Goal: Task Accomplishment & Management: Complete application form

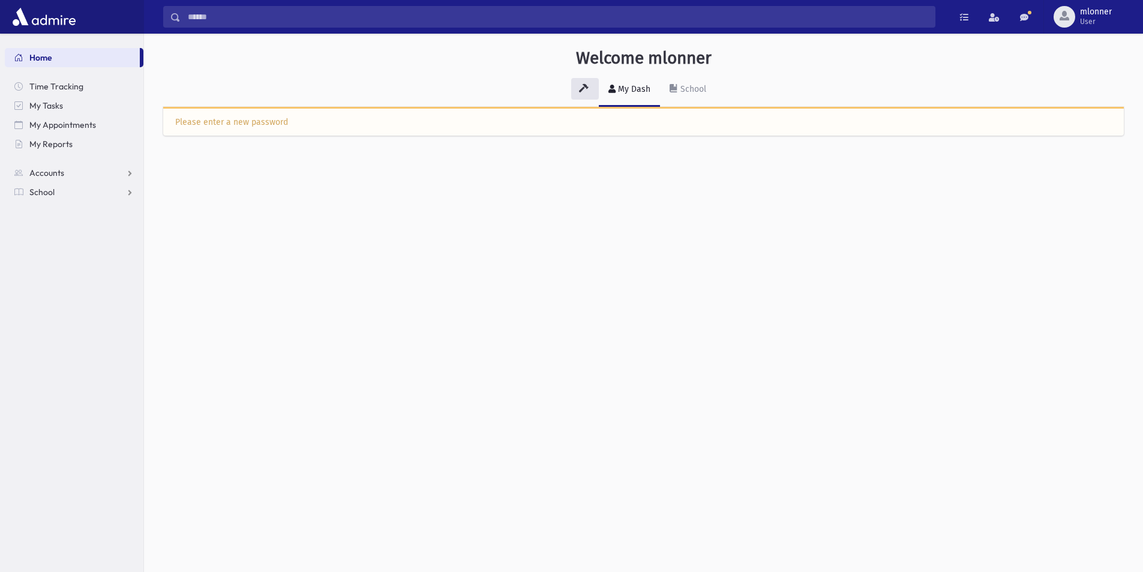
click at [456, 121] on div "Please enter a new password" at bounding box center [643, 122] width 936 height 13
drag, startPoint x: 272, startPoint y: 124, endPoint x: 258, endPoint y: 126, distance: 14.5
click at [262, 126] on div "Please enter a new password" at bounding box center [643, 122] width 936 height 13
click at [254, 126] on div "Please enter a new password" at bounding box center [643, 122] width 936 height 13
click at [263, 127] on div "Please enter a new password" at bounding box center [643, 122] width 936 height 13
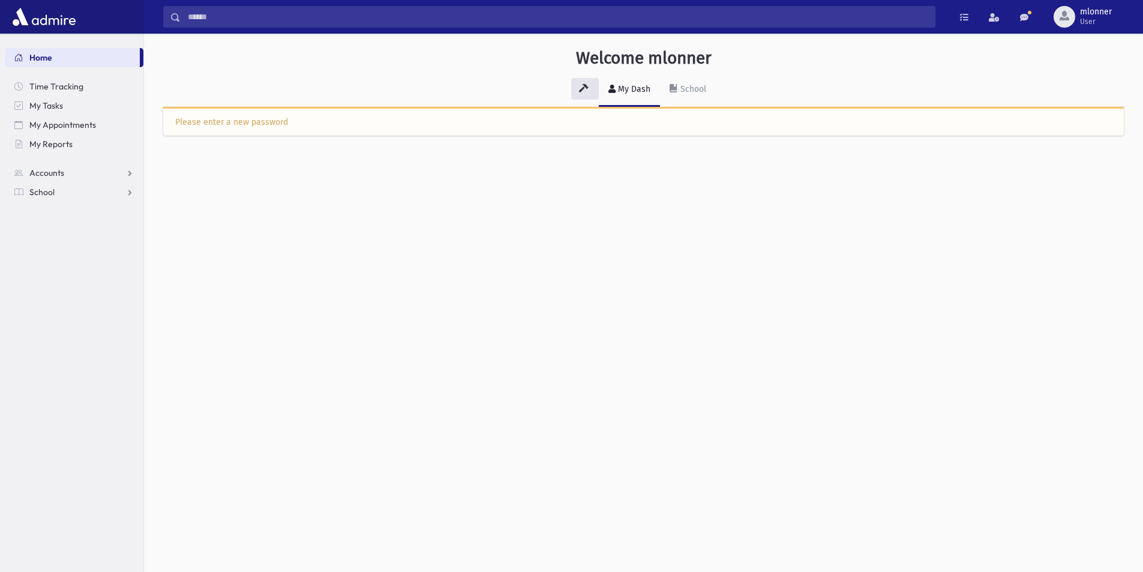
click at [273, 125] on div "Please enter a new password" at bounding box center [643, 122] width 936 height 13
click at [283, 125] on div "Please enter a new password" at bounding box center [643, 122] width 936 height 13
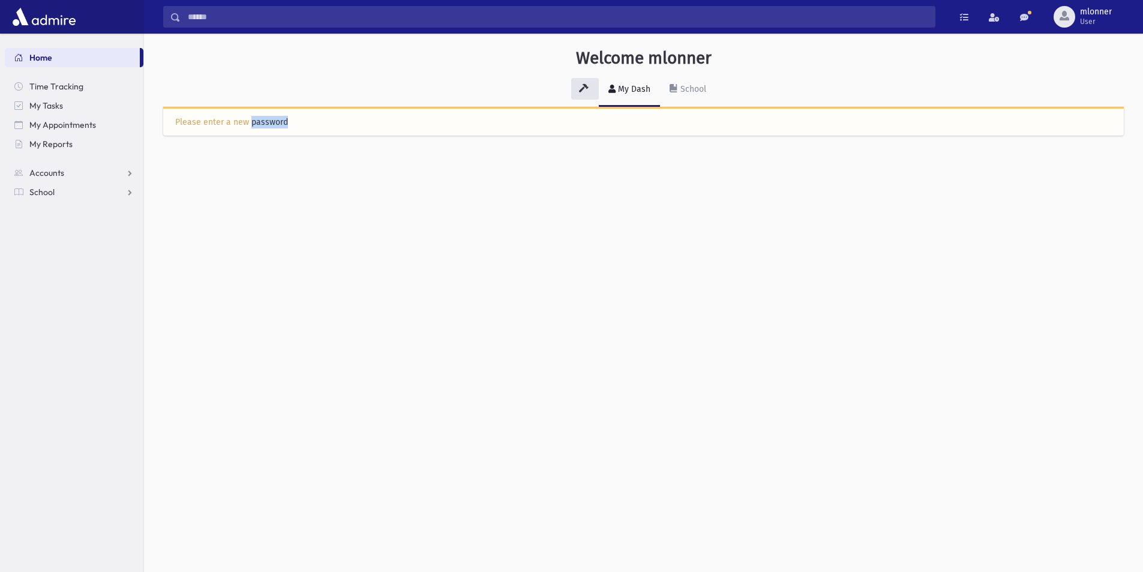
click at [283, 125] on div "Please enter a new password" at bounding box center [643, 122] width 936 height 13
drag, startPoint x: 281, startPoint y: 124, endPoint x: 266, endPoint y: 134, distance: 18.1
drag, startPoint x: 266, startPoint y: 134, endPoint x: 232, endPoint y: 120, distance: 37.1
click at [232, 120] on div "Please enter a new password" at bounding box center [643, 122] width 936 height 13
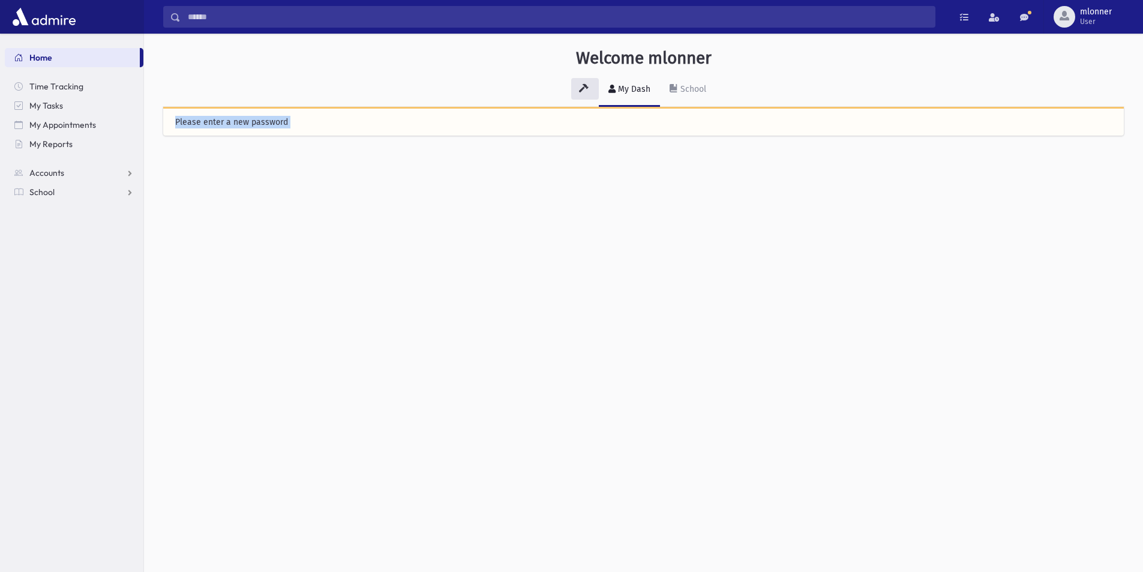
click at [232, 120] on div "Please enter a new password" at bounding box center [643, 122] width 936 height 13
drag, startPoint x: 241, startPoint y: 118, endPoint x: 686, endPoint y: 95, distance: 445.6
click at [686, 95] on link "School" at bounding box center [688, 90] width 56 height 34
click at [447, 121] on div "Please enter a new password" at bounding box center [643, 122] width 936 height 13
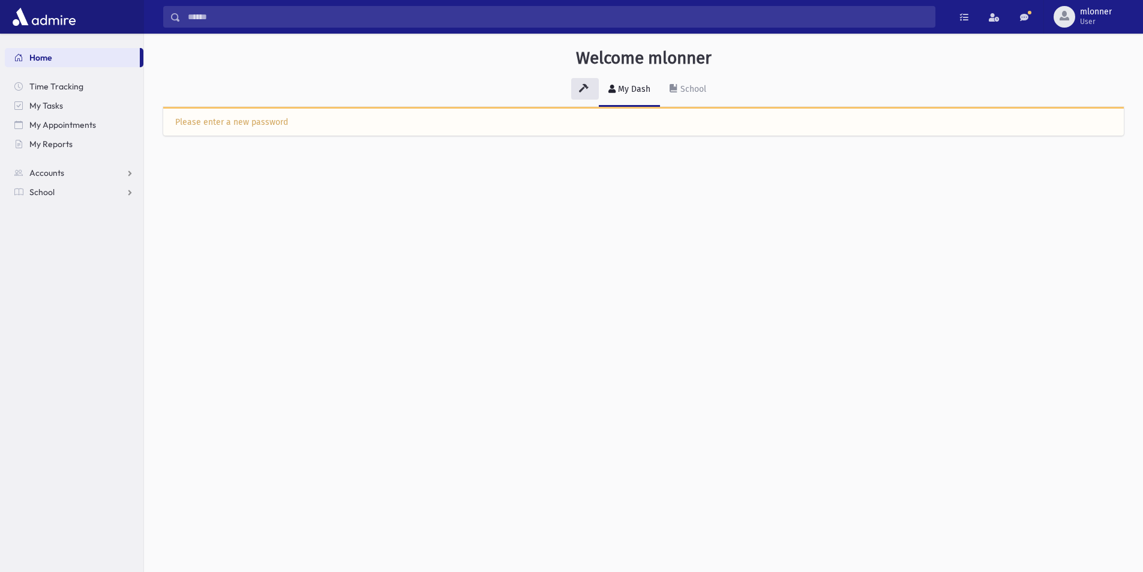
click at [315, 128] on div "Please enter a new password" at bounding box center [643, 121] width 960 height 29
drag, startPoint x: 303, startPoint y: 117, endPoint x: 263, endPoint y: 118, distance: 40.2
click at [272, 119] on div "Please enter a new password" at bounding box center [643, 122] width 936 height 13
click at [263, 118] on div "Please enter a new password" at bounding box center [643, 122] width 936 height 13
click at [259, 116] on div "Please enter a new password" at bounding box center [643, 122] width 936 height 13
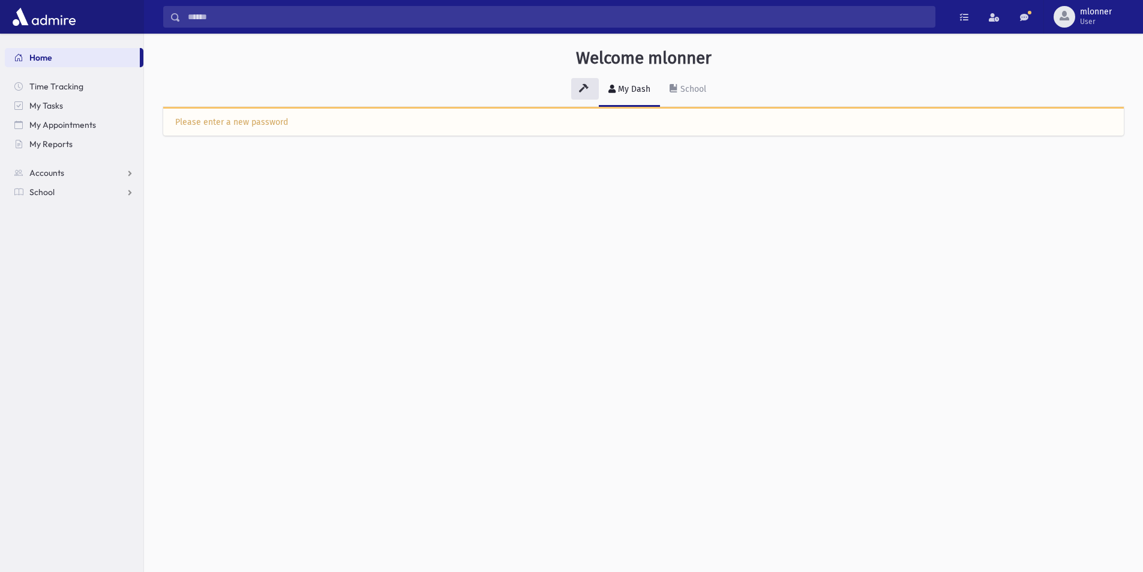
click at [253, 114] on div "Please enter a new password" at bounding box center [643, 121] width 960 height 29
click at [225, 113] on div "Please enter a new password" at bounding box center [643, 121] width 960 height 29
click at [77, 56] on link "Home" at bounding box center [72, 57] width 135 height 19
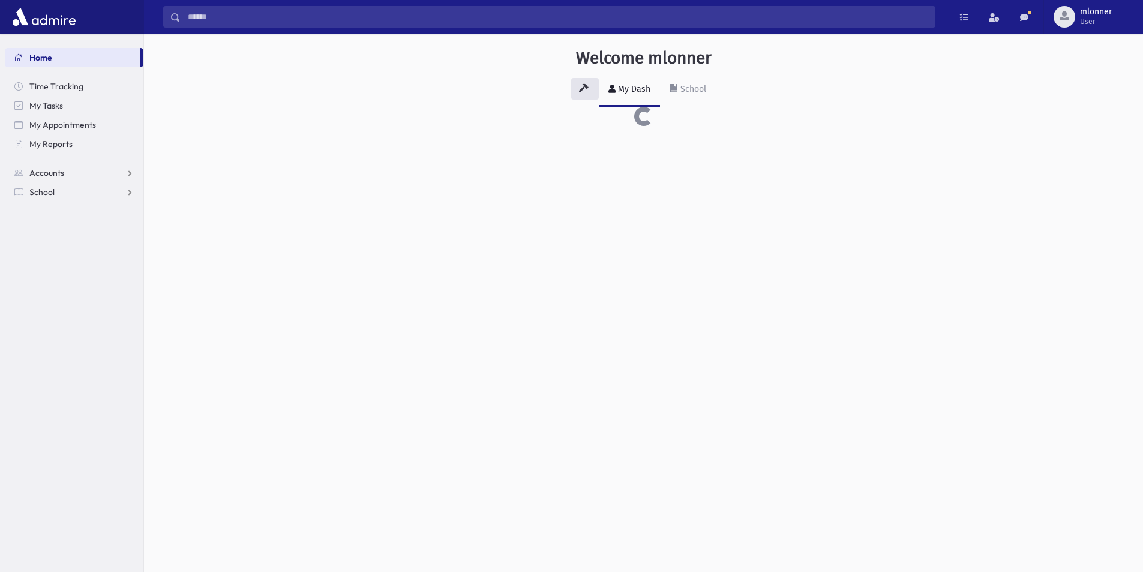
click at [125, 57] on link "Home" at bounding box center [72, 57] width 135 height 19
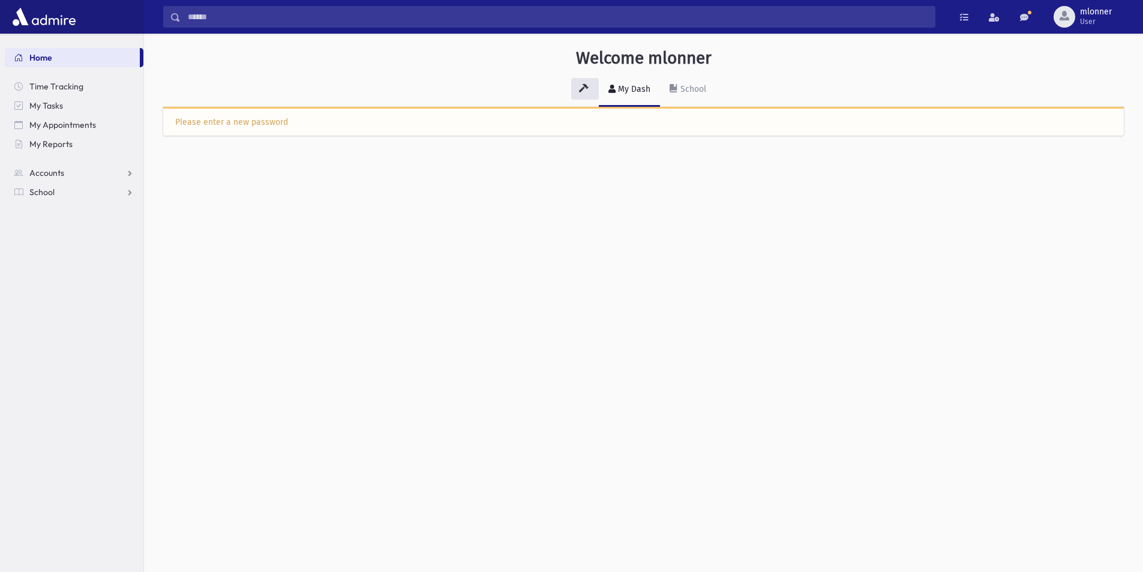
drag, startPoint x: 293, startPoint y: 133, endPoint x: 311, endPoint y: 129, distance: 17.8
click at [294, 133] on div "Please enter a new password" at bounding box center [643, 121] width 960 height 29
click at [321, 126] on div "Please enter a new password" at bounding box center [643, 122] width 936 height 13
click at [329, 124] on div "Please enter a new password" at bounding box center [643, 122] width 936 height 13
click at [581, 77] on div "My Dash School" at bounding box center [643, 95] width 960 height 44
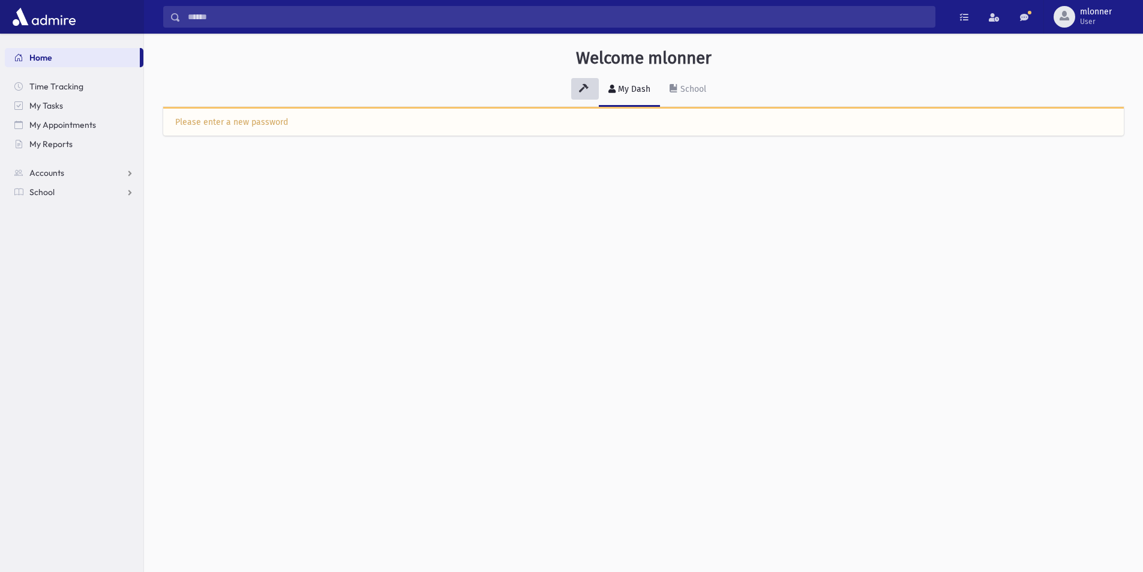
click at [582, 82] on link at bounding box center [585, 89] width 28 height 22
click at [584, 85] on icon at bounding box center [584, 88] width 10 height 8
click at [603, 99] on link "My Dash" at bounding box center [629, 90] width 61 height 34
drag, startPoint x: 603, startPoint y: 99, endPoint x: 614, endPoint y: 102, distance: 11.2
click at [605, 100] on link "My Dash" at bounding box center [629, 90] width 61 height 34
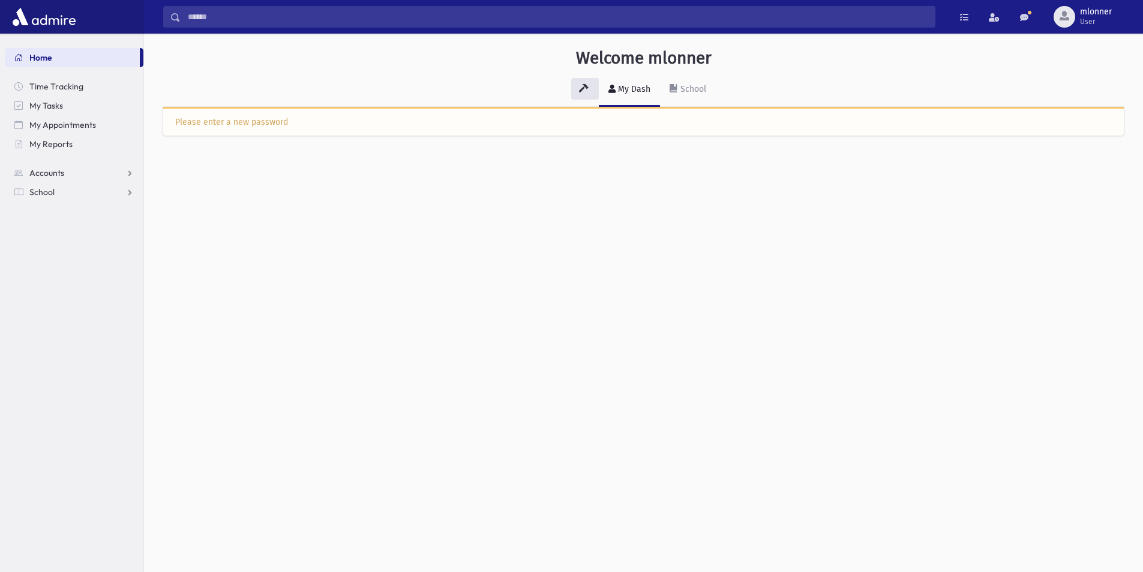
click at [614, 102] on link "My Dash" at bounding box center [629, 90] width 61 height 34
click at [608, 118] on div "Please enter a new password" at bounding box center [643, 122] width 936 height 13
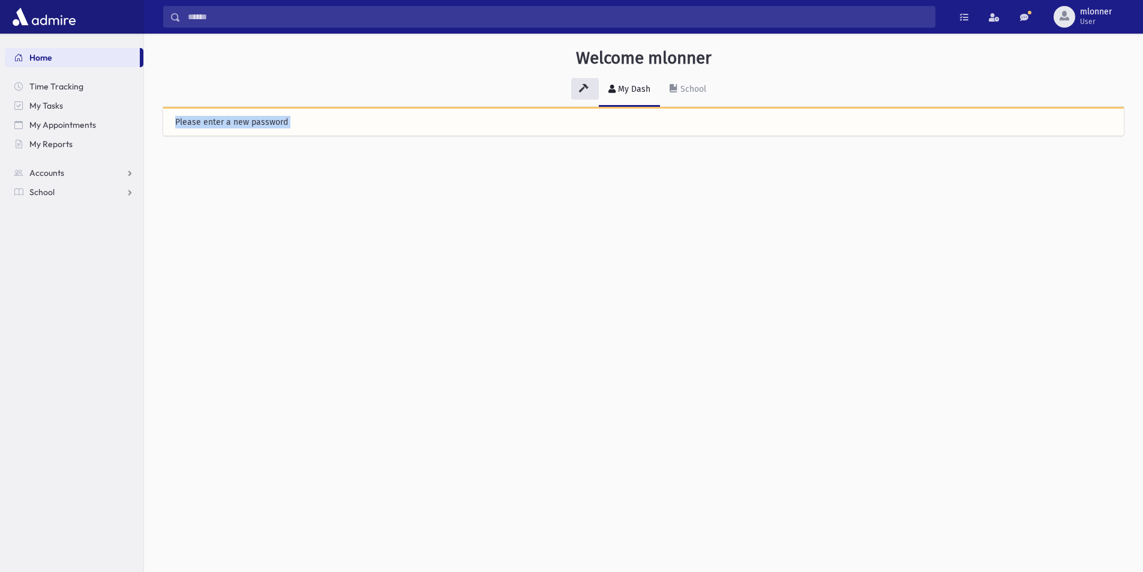
click at [608, 118] on div "Please enter a new password" at bounding box center [643, 122] width 936 height 13
click at [123, 173] on link "Accounts" at bounding box center [74, 172] width 139 height 19
click at [127, 173] on link "Accounts" at bounding box center [74, 172] width 139 height 19
click at [127, 193] on link "School" at bounding box center [74, 191] width 139 height 19
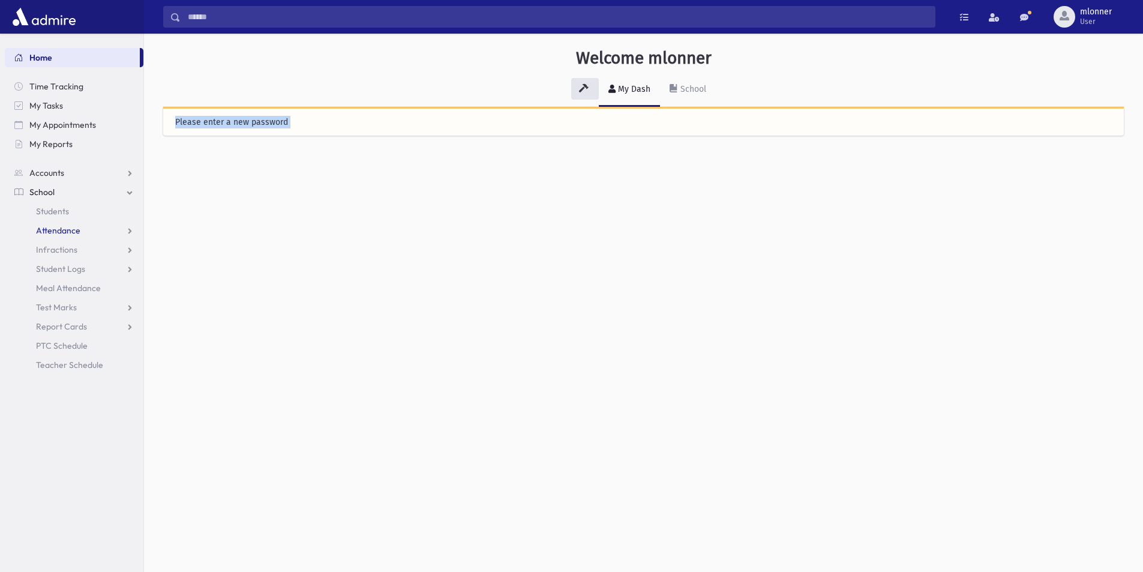
click at [105, 232] on link "Attendance" at bounding box center [74, 230] width 139 height 19
click at [97, 245] on link "Entry" at bounding box center [74, 249] width 139 height 19
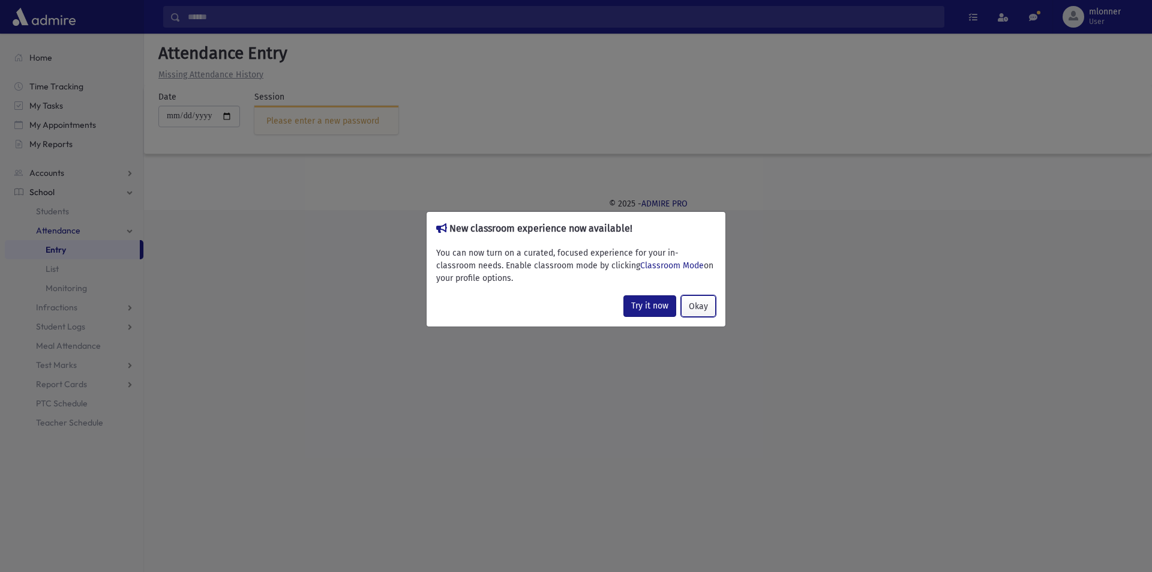
click at [704, 308] on button "Okay" at bounding box center [698, 306] width 35 height 22
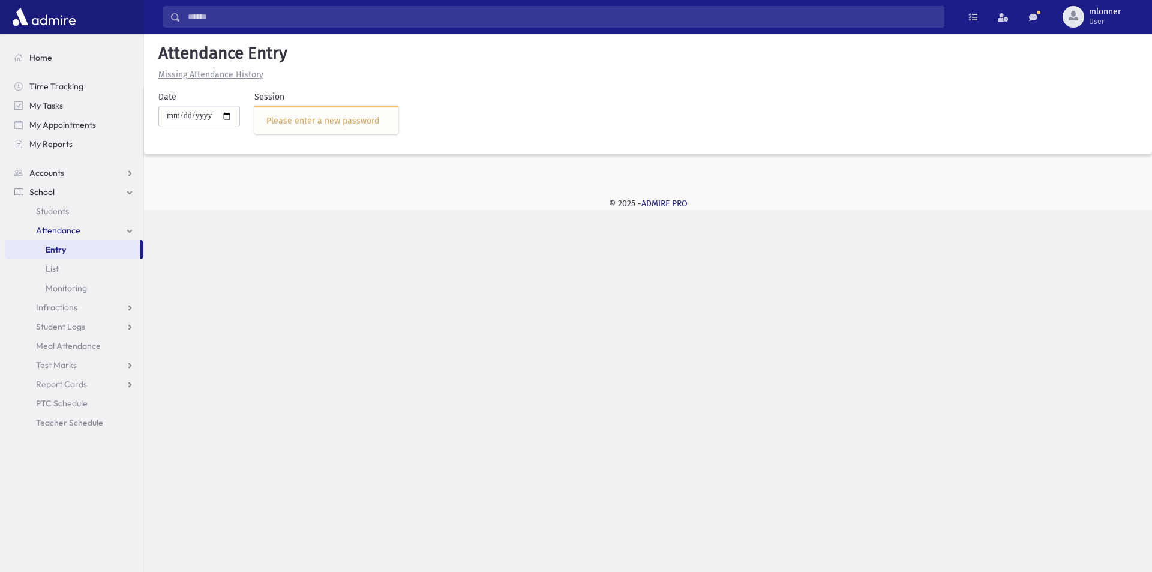
drag, startPoint x: 320, startPoint y: 158, endPoint x: 305, endPoint y: 161, distance: 15.9
click at [308, 160] on div "**********" at bounding box center [648, 122] width 1008 height 176
click at [306, 126] on div "Please enter a new password" at bounding box center [326, 121] width 120 height 13
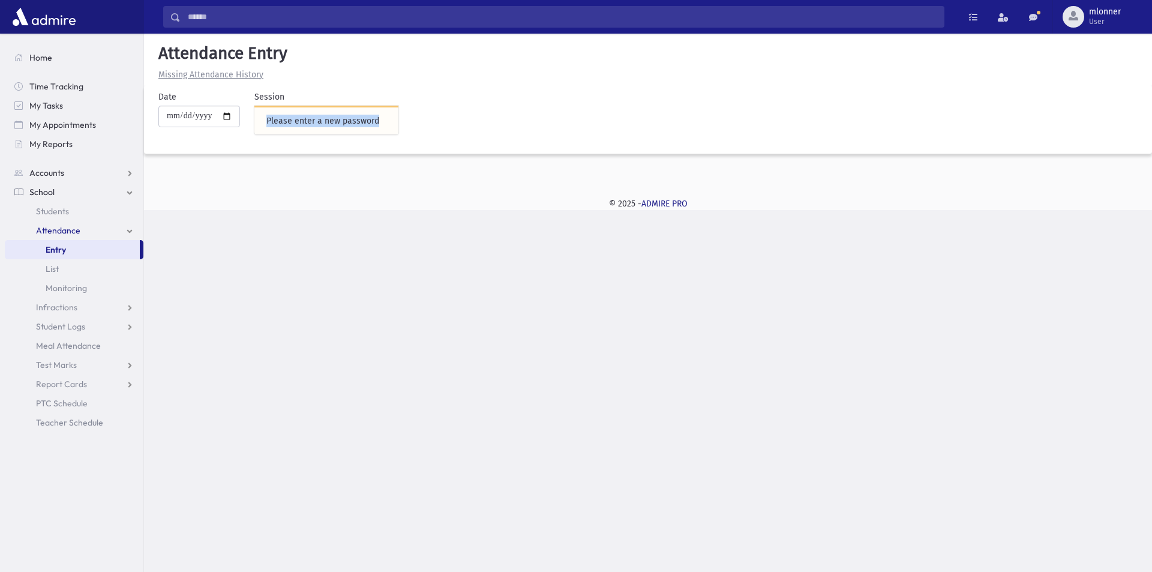
click at [306, 126] on div "Please enter a new password" at bounding box center [326, 121] width 120 height 13
drag, startPoint x: 306, startPoint y: 126, endPoint x: 238, endPoint y: 74, distance: 85.2
click at [238, 74] on u "Missing Attendance History" at bounding box center [210, 75] width 105 height 10
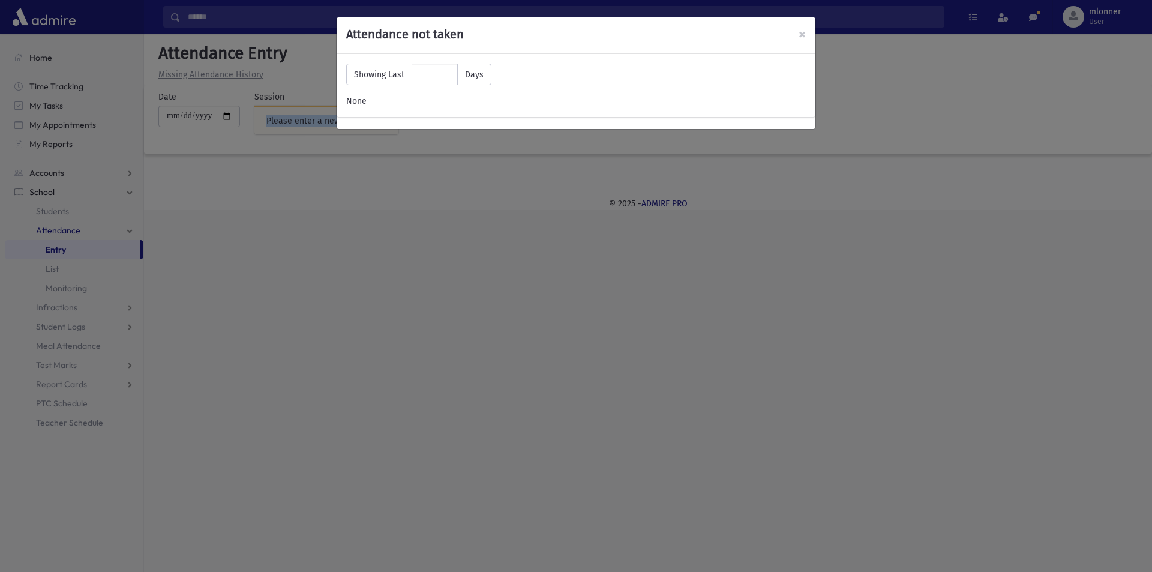
click at [238, 74] on div "× Attendance not taken Showing Last ** Days None Attendance Entry Missing Atten…" at bounding box center [648, 122] width 1008 height 176
click at [238, 74] on div "× Attendance not taken Showing Last ** Days None" at bounding box center [576, 286] width 1152 height 572
click at [800, 34] on span "×" at bounding box center [801, 34] width 7 height 17
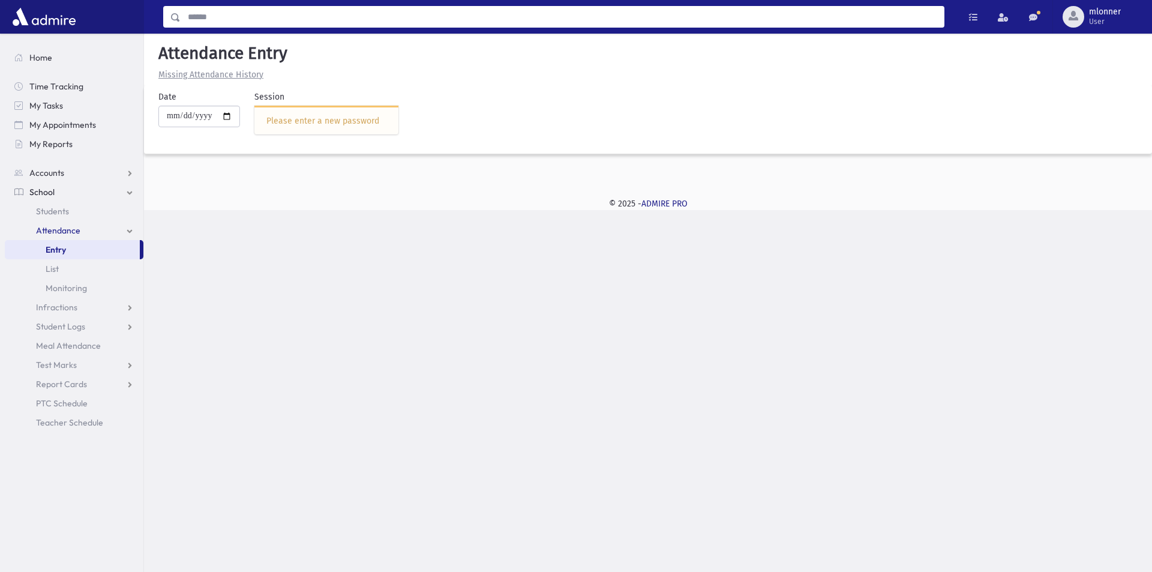
click at [400, 20] on input "Search" at bounding box center [562, 17] width 763 height 22
drag, startPoint x: 468, startPoint y: 106, endPoint x: 462, endPoint y: 107, distance: 6.1
click at [462, 107] on div "**********" at bounding box center [483, 117] width 662 height 53
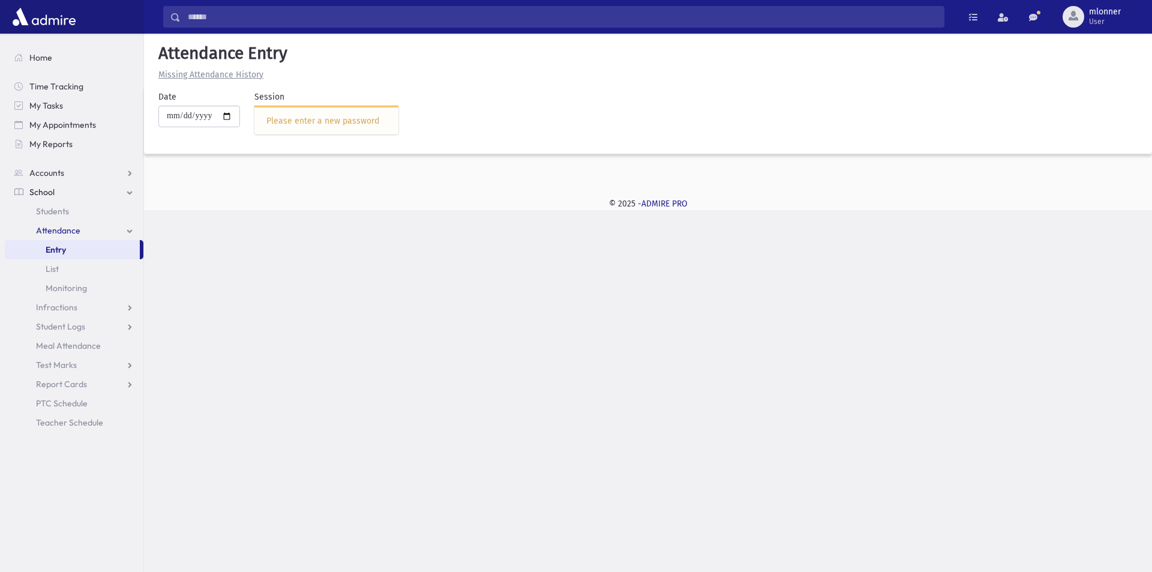
click at [458, 107] on div "**********" at bounding box center [483, 117] width 662 height 53
click at [371, 113] on div "Please enter a new password" at bounding box center [326, 120] width 144 height 29
click at [371, 114] on div "Please enter a new password" at bounding box center [326, 120] width 144 height 29
click at [369, 116] on div "Please enter a new password" at bounding box center [326, 121] width 120 height 13
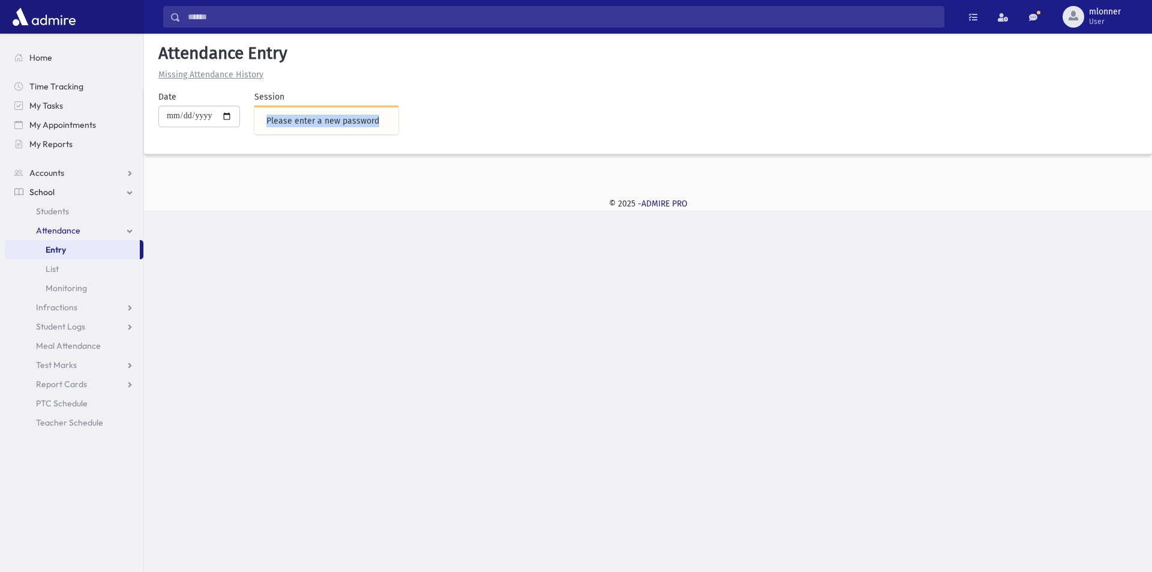
click at [369, 116] on div "Please enter a new password" at bounding box center [326, 121] width 120 height 13
drag, startPoint x: 369, startPoint y: 116, endPoint x: 369, endPoint y: 134, distance: 18.0
click at [369, 124] on div "Please enter a new password" at bounding box center [326, 121] width 120 height 13
click at [369, 134] on div "Session Please enter a new password" at bounding box center [319, 117] width 158 height 53
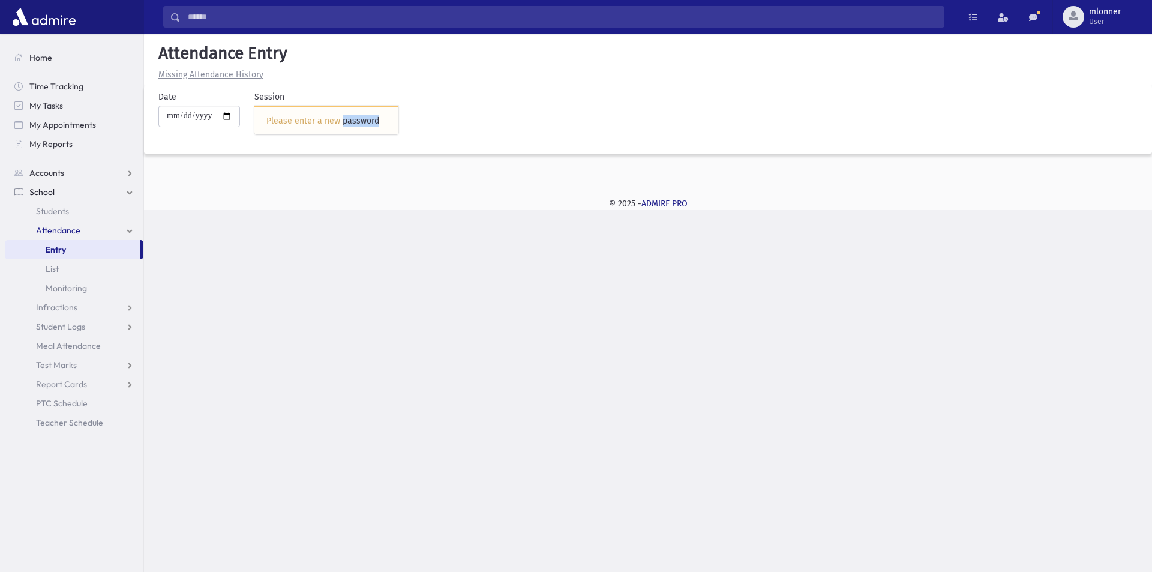
click at [369, 134] on div "Session Please enter a new password" at bounding box center [319, 117] width 158 height 53
drag, startPoint x: 366, startPoint y: 130, endPoint x: 347, endPoint y: 118, distance: 22.5
click at [365, 129] on div "Please enter a new password" at bounding box center [326, 120] width 144 height 29
click at [346, 118] on div "Please enter a new password" at bounding box center [326, 121] width 120 height 13
click at [335, 117] on div "Please enter a new password" at bounding box center [326, 121] width 120 height 13
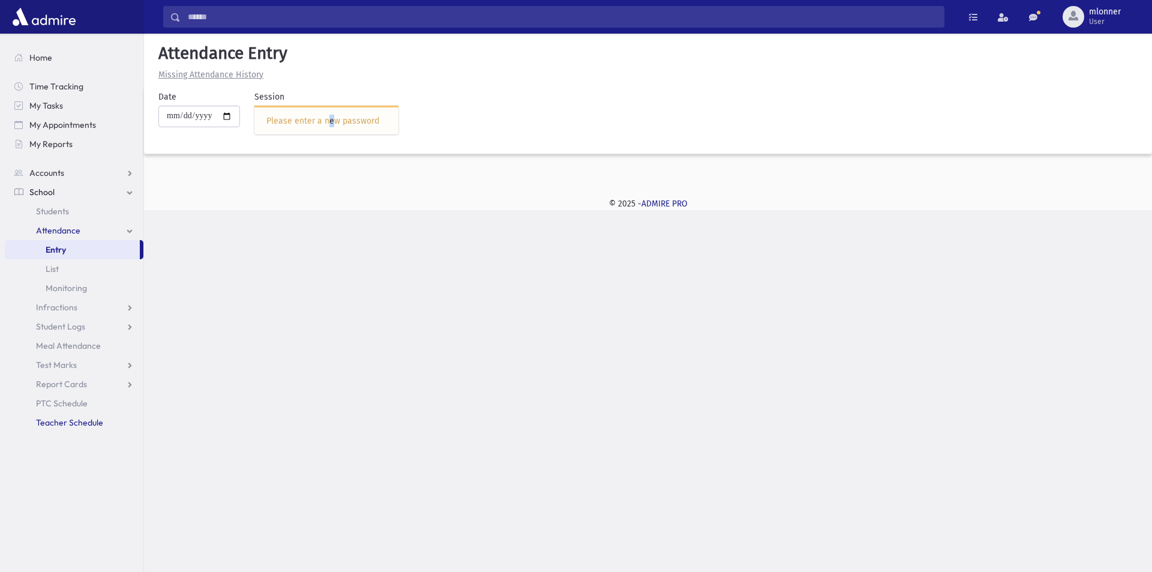
click at [121, 417] on link "Teacher Schedule" at bounding box center [74, 422] width 139 height 19
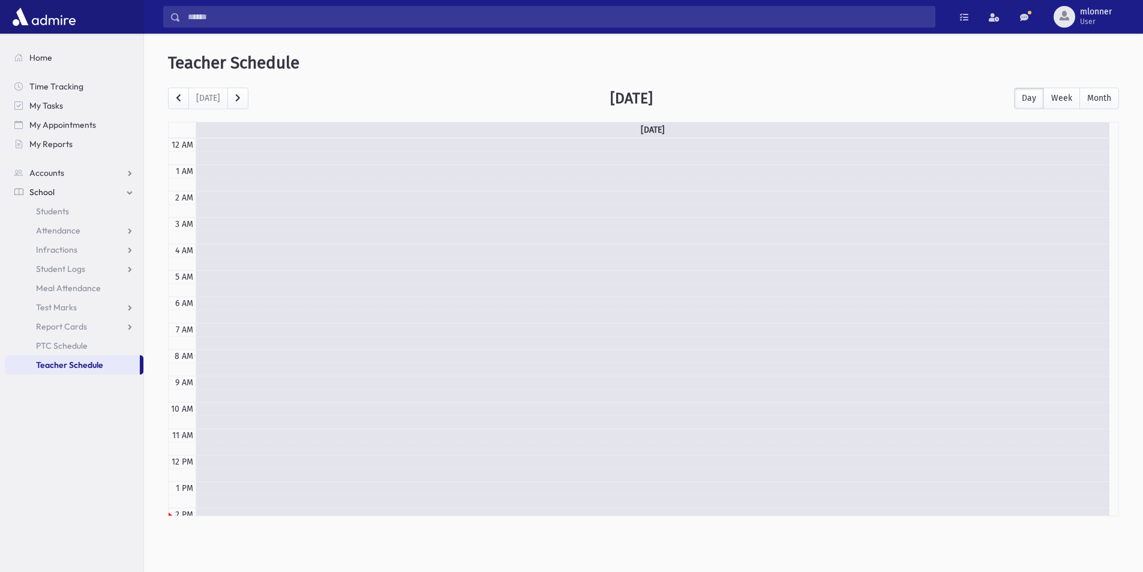
scroll to position [159, 0]
click at [81, 127] on span "My Appointments" at bounding box center [62, 124] width 67 height 11
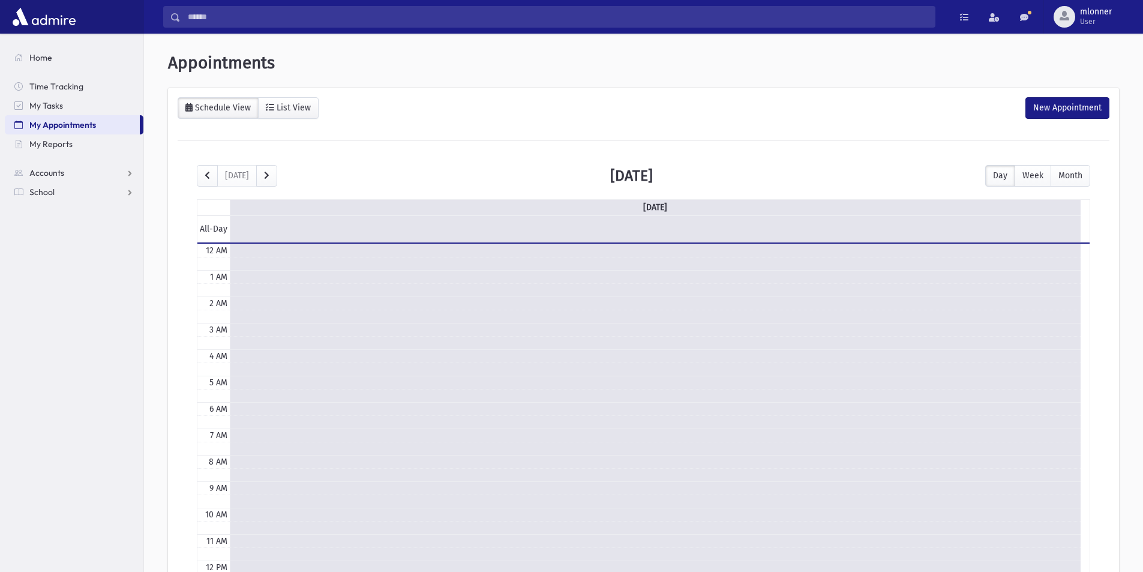
scroll to position [159, 0]
click at [58, 146] on span "My Reports" at bounding box center [50, 144] width 43 height 11
